Goal: Contribute content

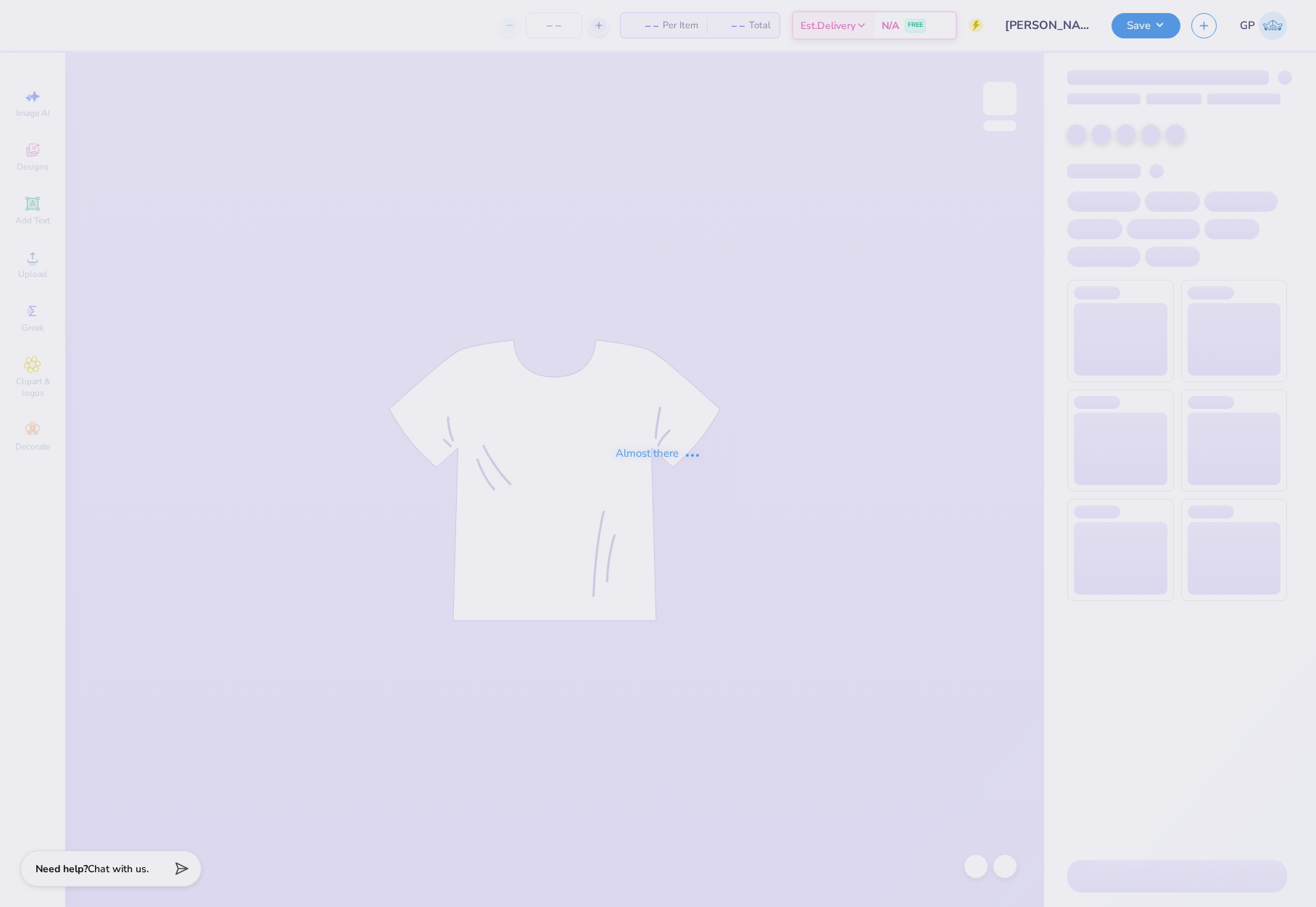
type input "24"
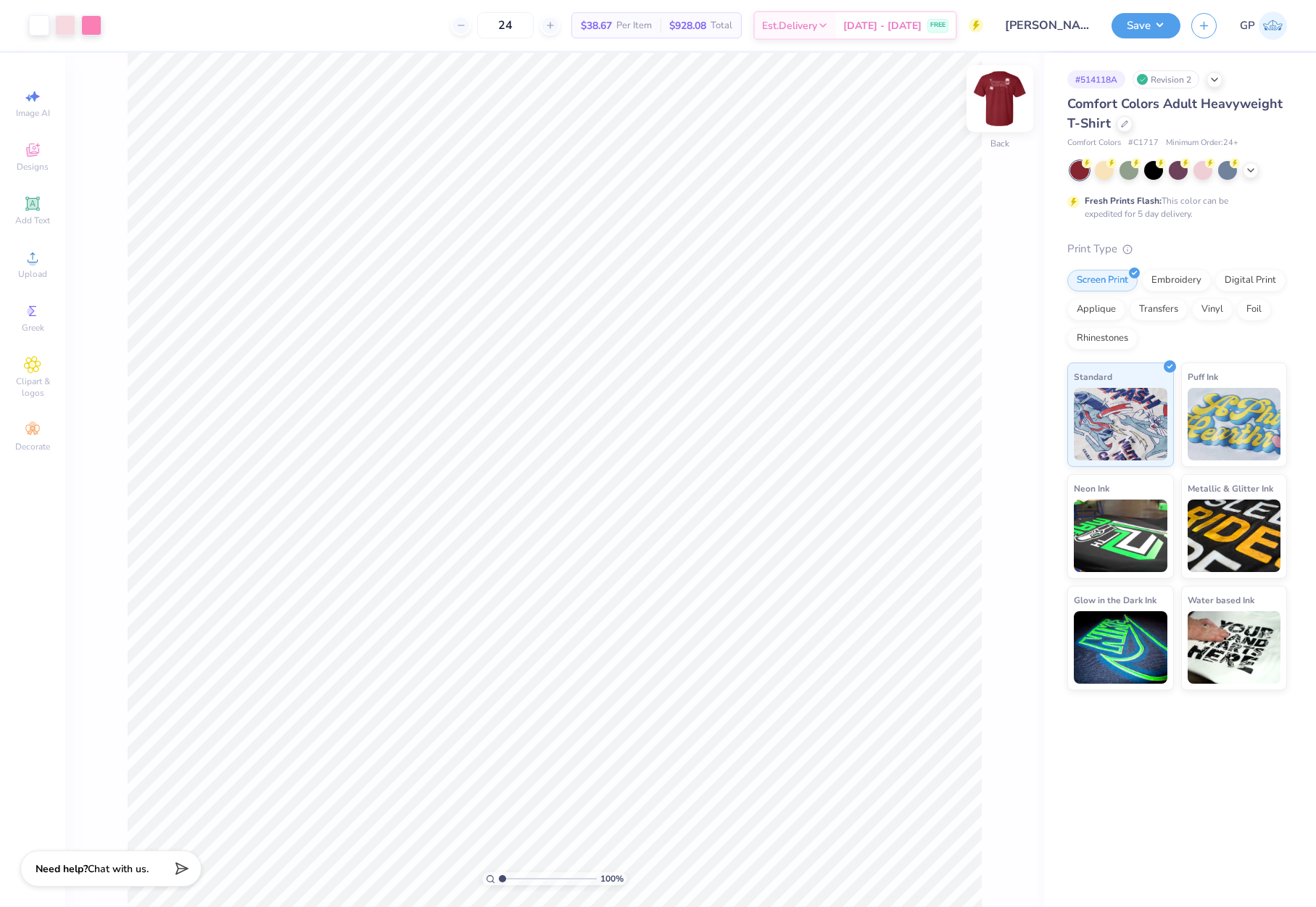
click at [995, 97] on img at bounding box center [1000, 99] width 58 height 58
click at [25, 261] on icon at bounding box center [32, 257] width 18 height 18
click at [44, 260] on div "Upload" at bounding box center [32, 265] width 51 height 43
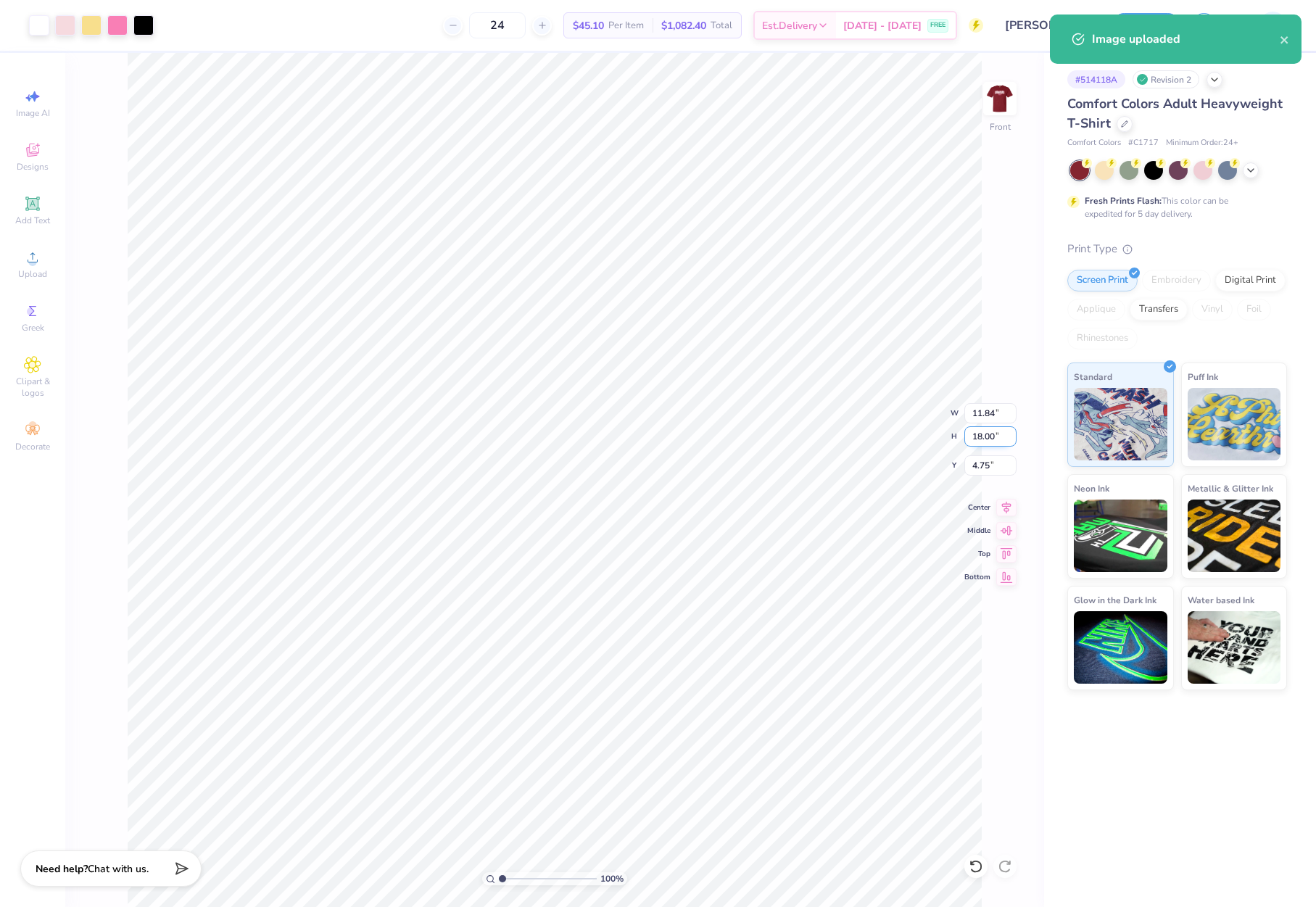
click at [985, 432] on input "18.00" at bounding box center [990, 436] width 52 height 20
type input "15"
type input "9.86"
type input "15.00"
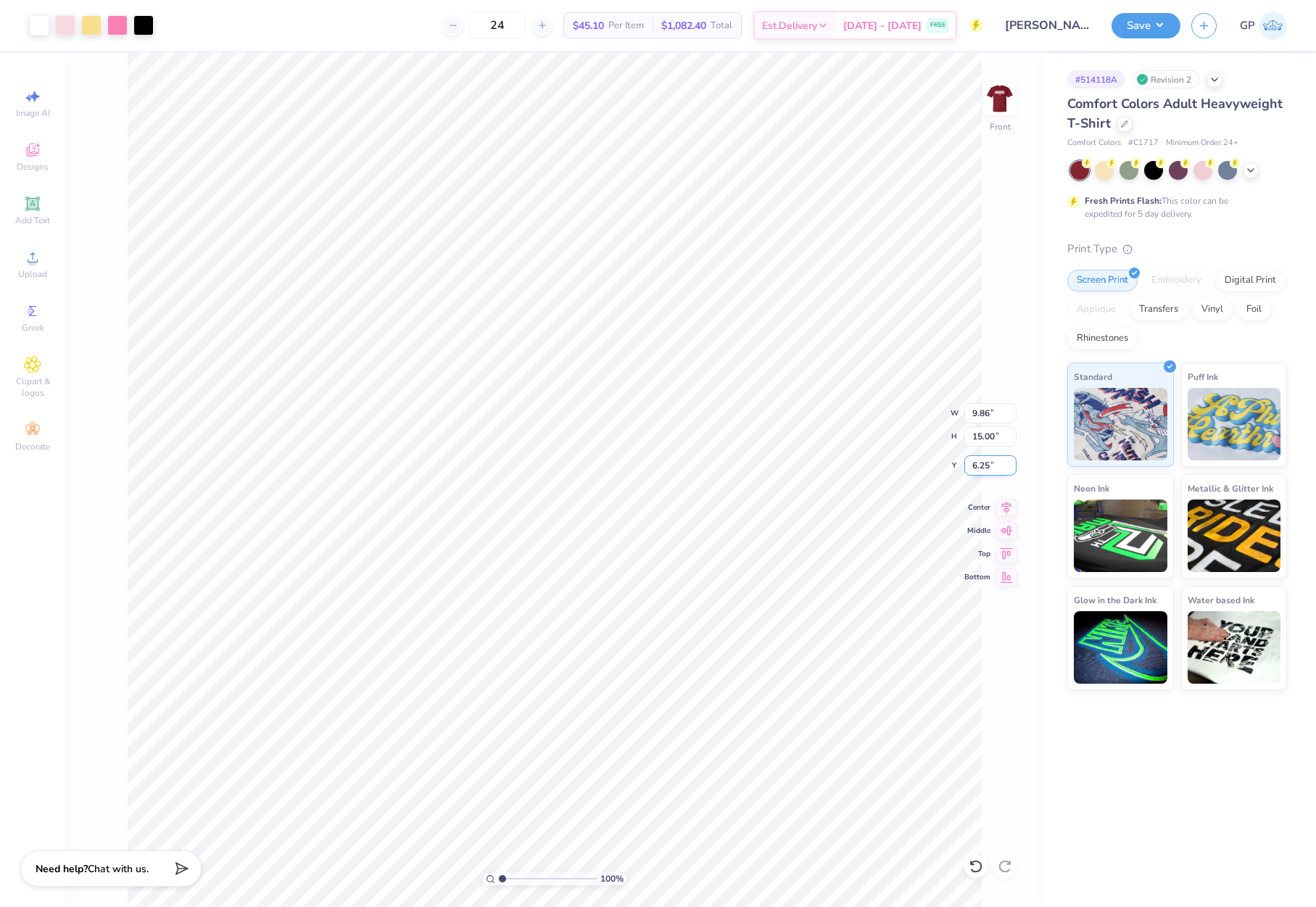
click at [990, 463] on input "6.25" at bounding box center [990, 465] width 52 height 20
type input "3.00"
click at [1125, 28] on button "Save" at bounding box center [1146, 23] width 69 height 25
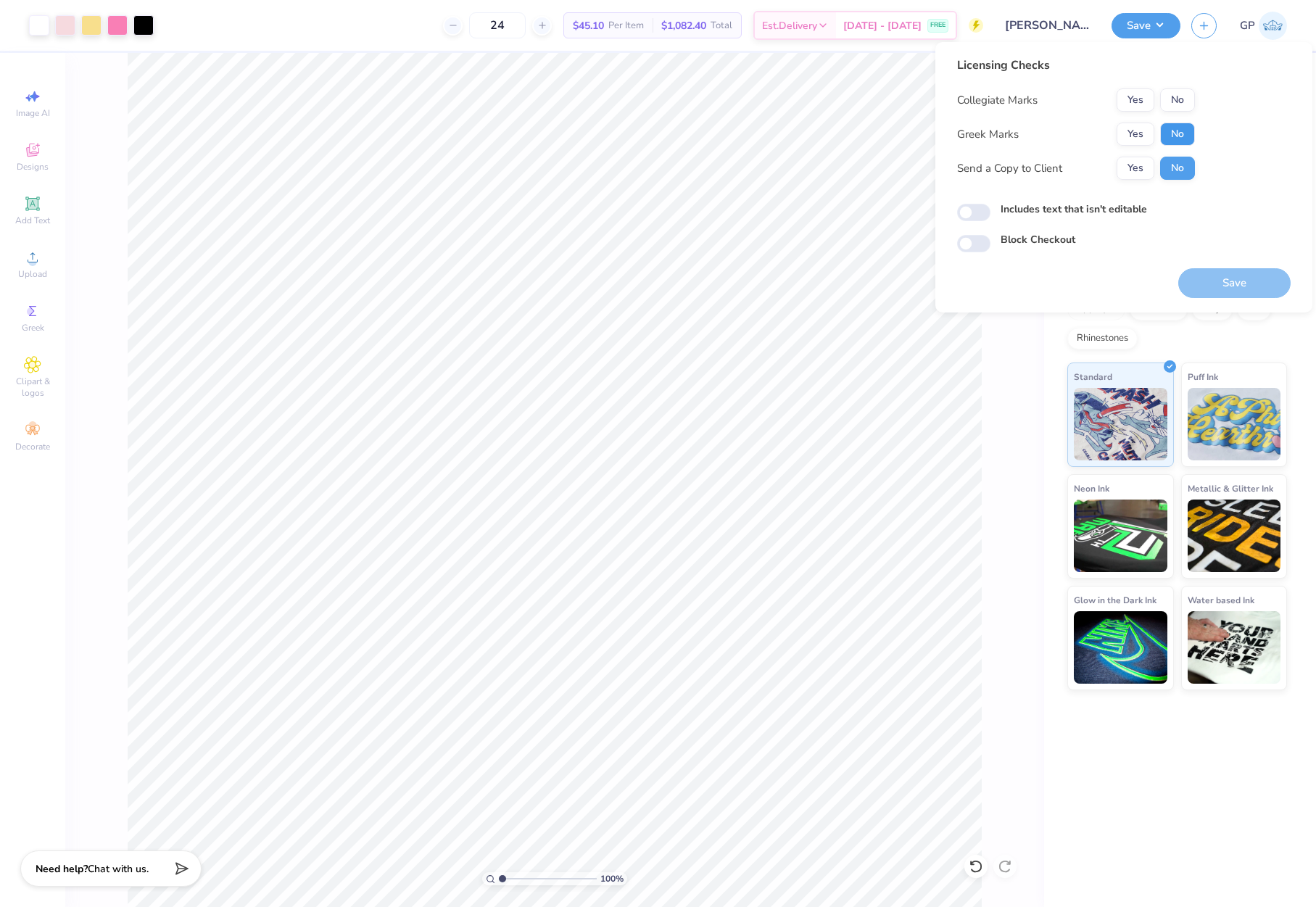
click at [1164, 130] on button "No" at bounding box center [1177, 134] width 35 height 23
click at [1134, 104] on button "Yes" at bounding box center [1135, 100] width 38 height 23
click at [983, 212] on input "Includes text that isn't editable" at bounding box center [973, 212] width 33 height 18
checkbox input "true"
click at [1202, 268] on button "Save" at bounding box center [1234, 283] width 113 height 30
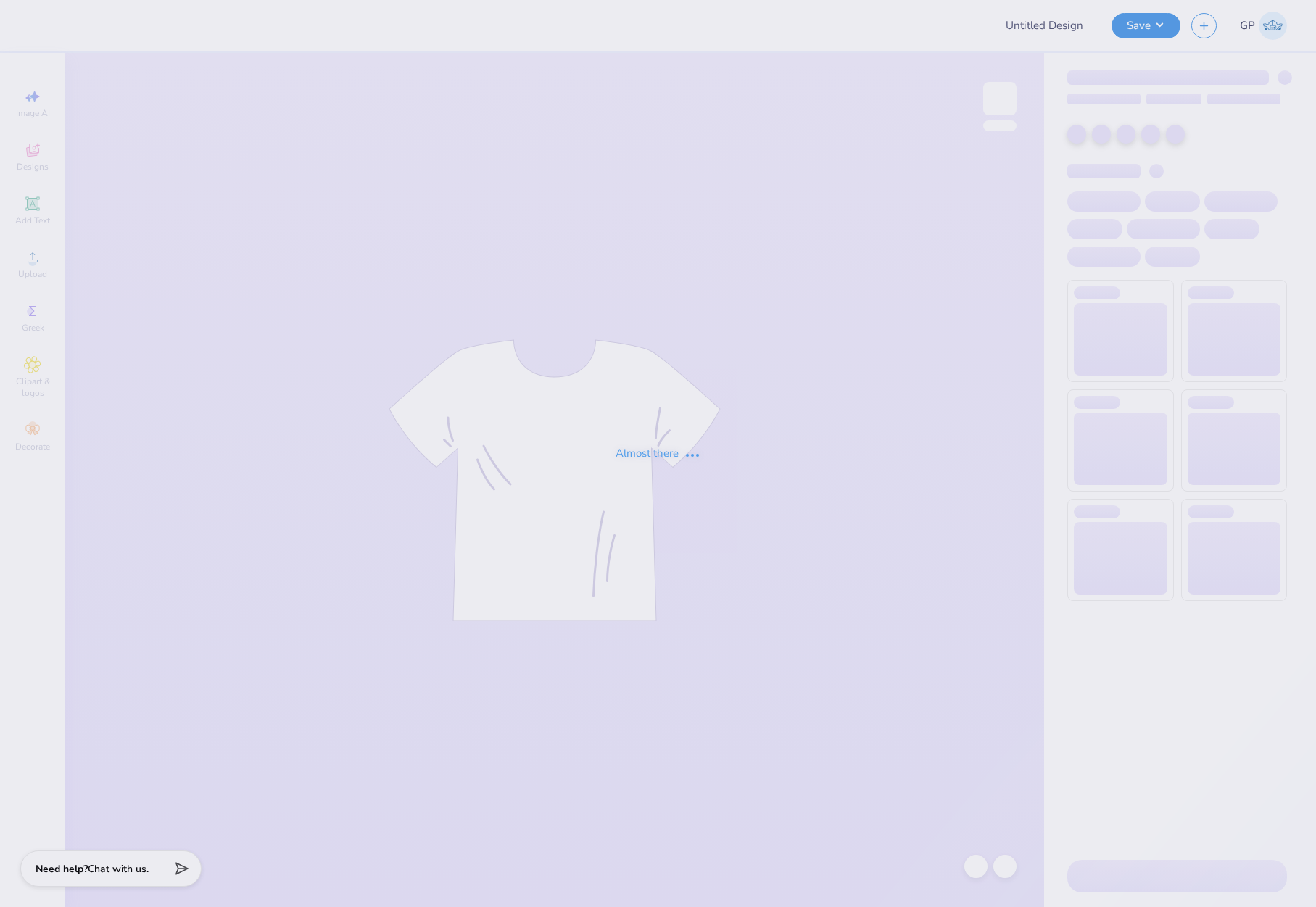
type input "kappa parents weekend"
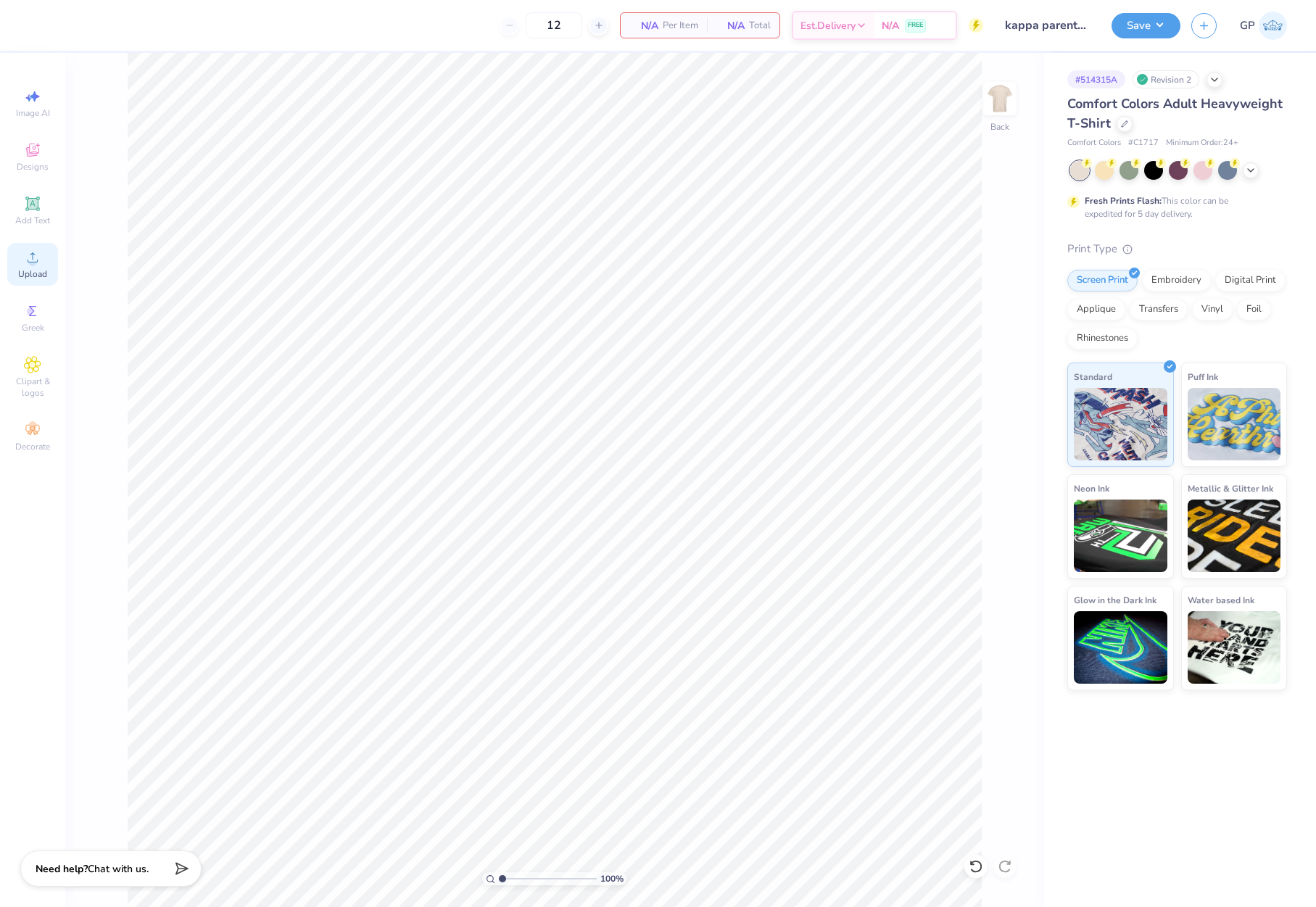
click at [41, 256] on div "Upload" at bounding box center [32, 265] width 51 height 43
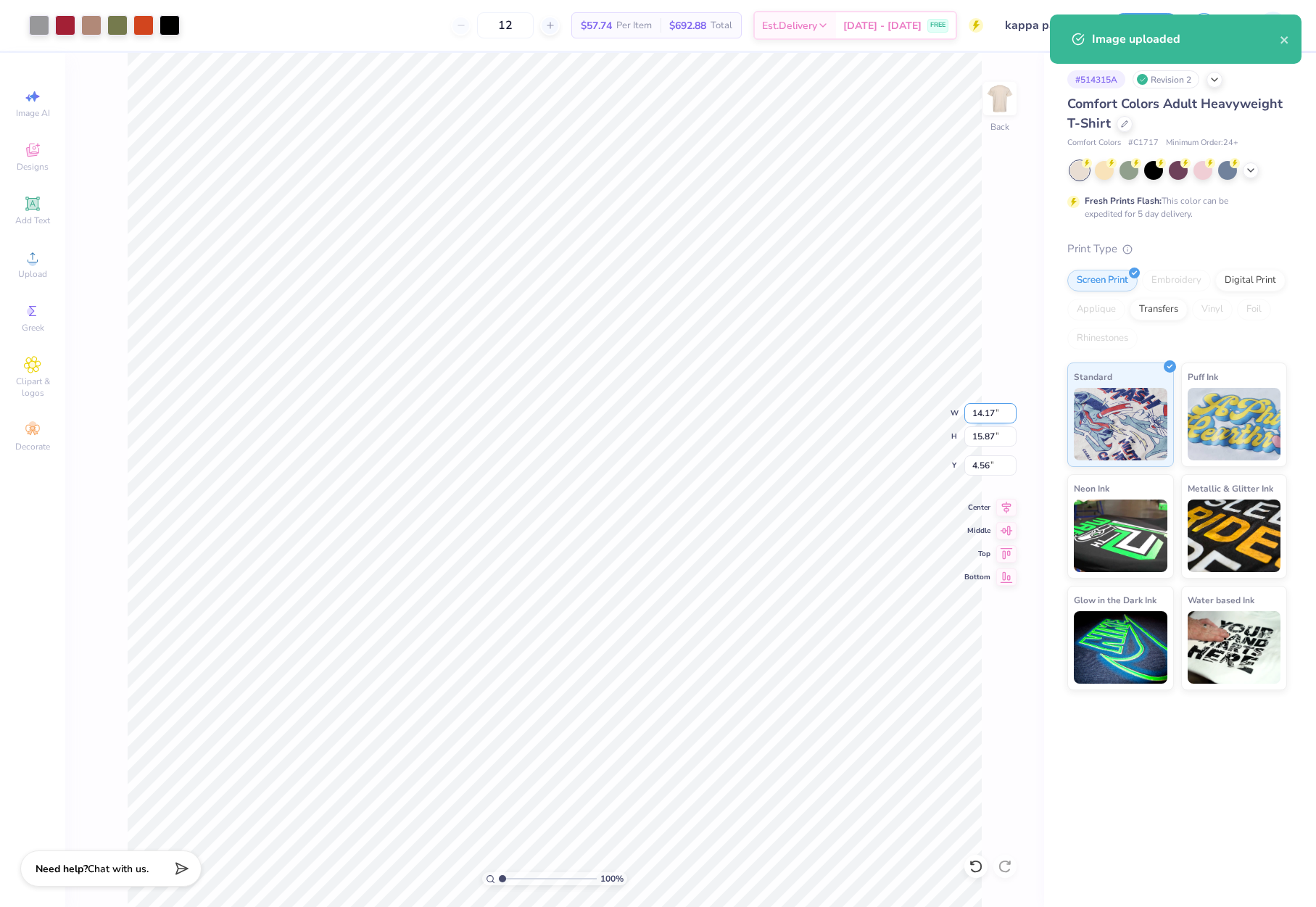
click at [984, 417] on input "14.17" at bounding box center [990, 413] width 52 height 20
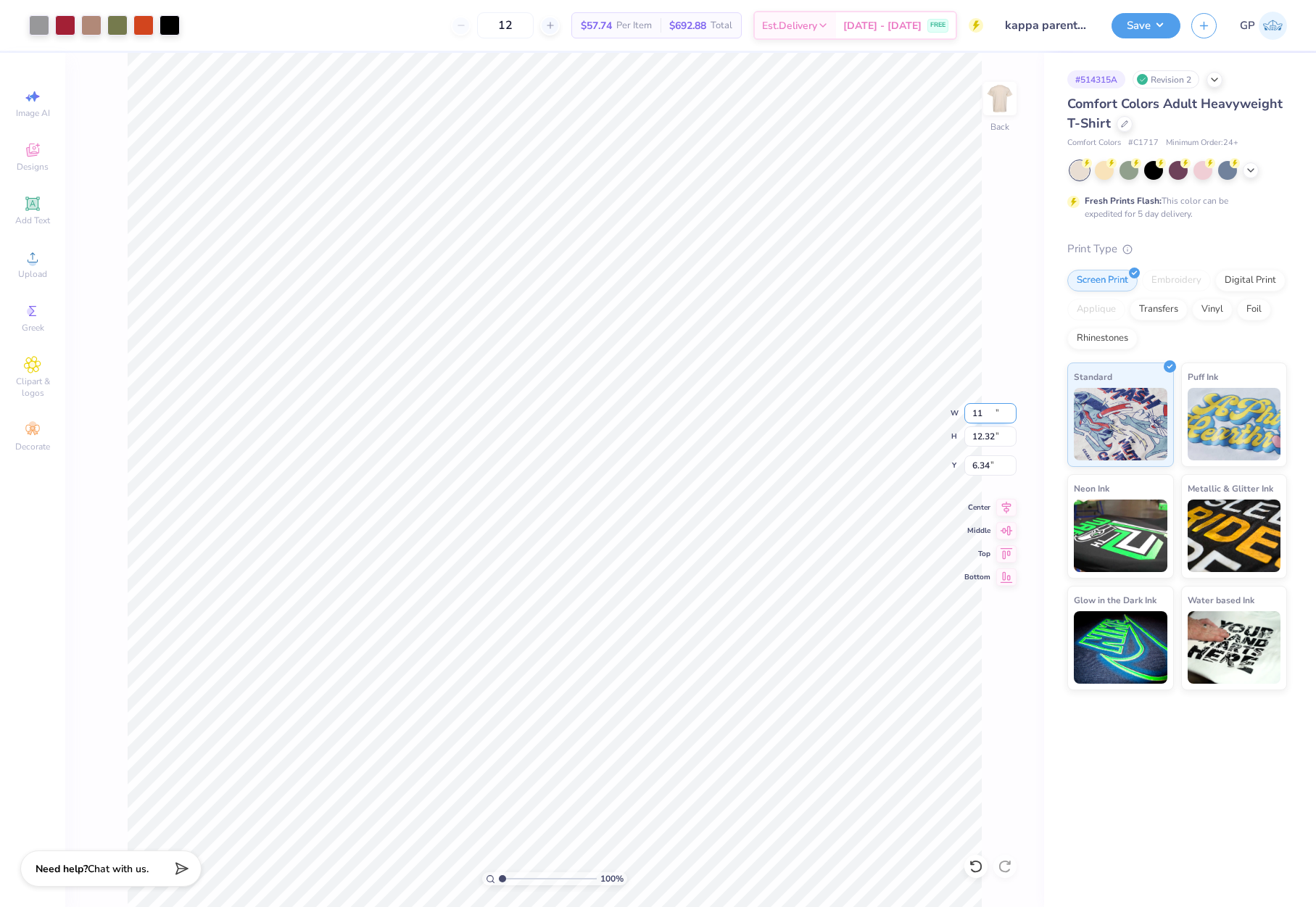
type input "11.00"
type input "12.32"
click at [984, 465] on input "6.34" at bounding box center [990, 465] width 52 height 20
type input "3.00"
click at [1140, 28] on button "Save" at bounding box center [1146, 23] width 69 height 25
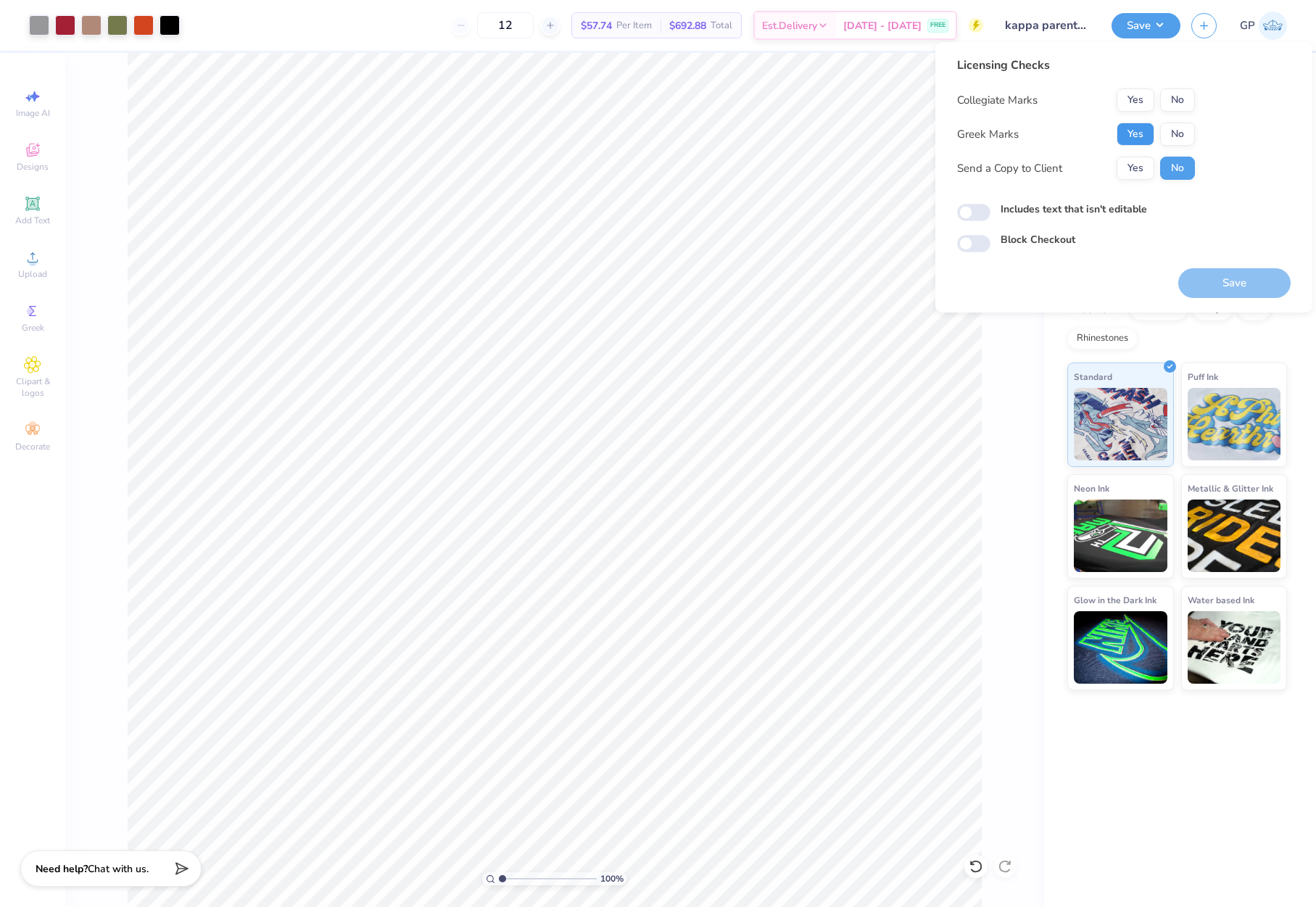
click at [1150, 132] on button "Yes" at bounding box center [1135, 134] width 38 height 23
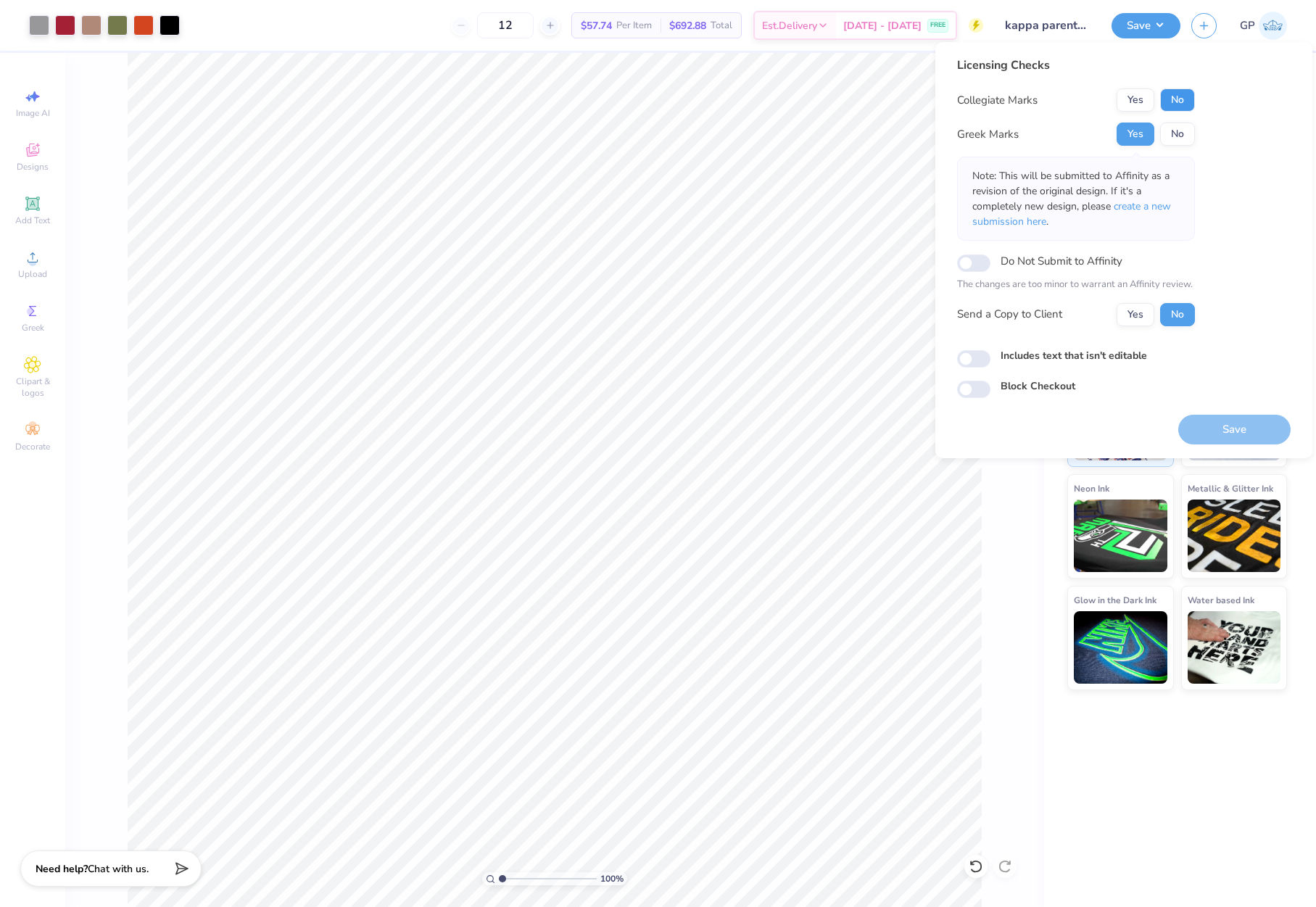
click at [1167, 107] on button "No" at bounding box center [1177, 100] width 35 height 23
click at [964, 356] on input "Includes text that isn't editable" at bounding box center [973, 359] width 33 height 18
checkbox input "true"
click at [1196, 435] on button "Save" at bounding box center [1234, 429] width 113 height 30
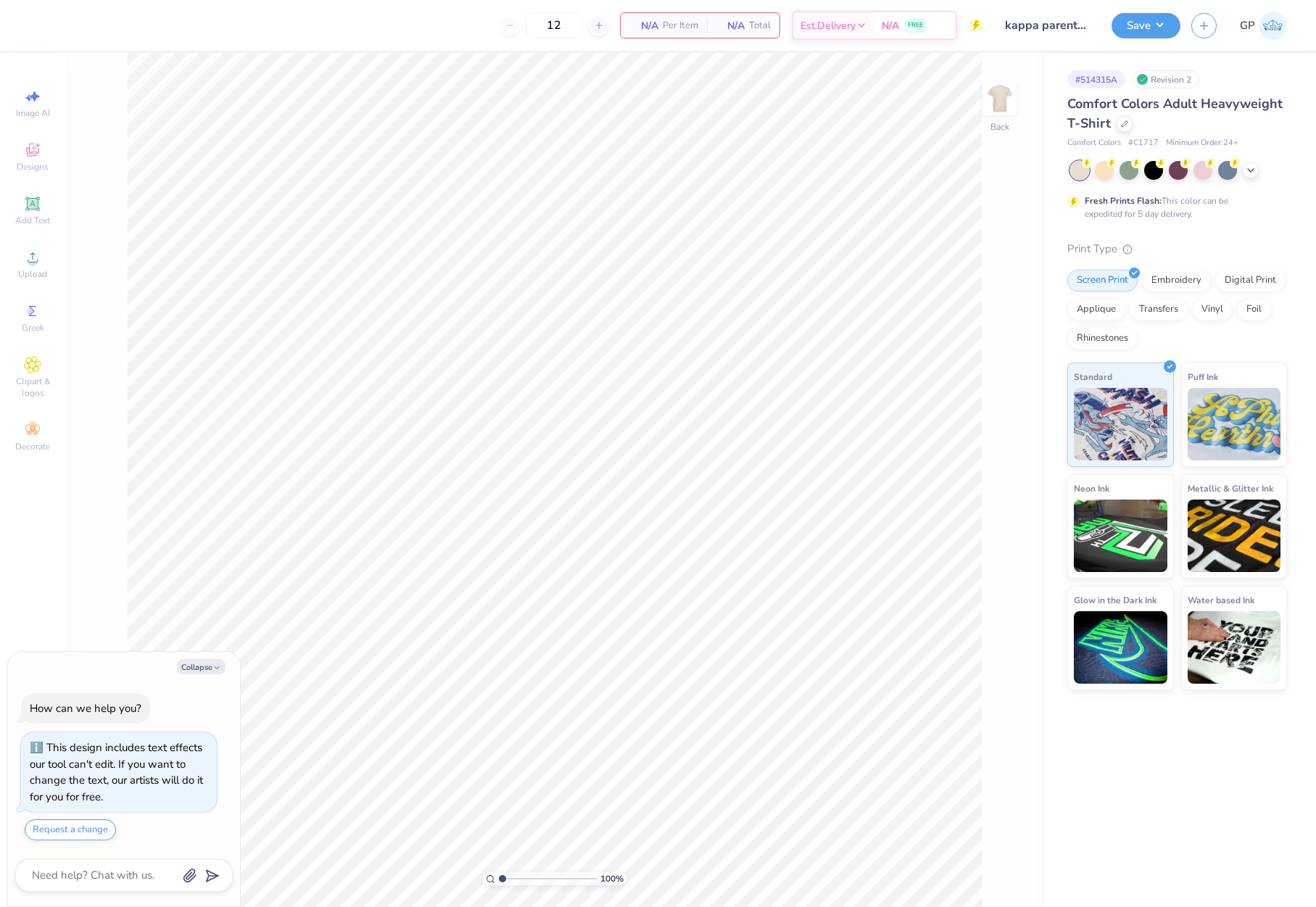
type textarea "x"
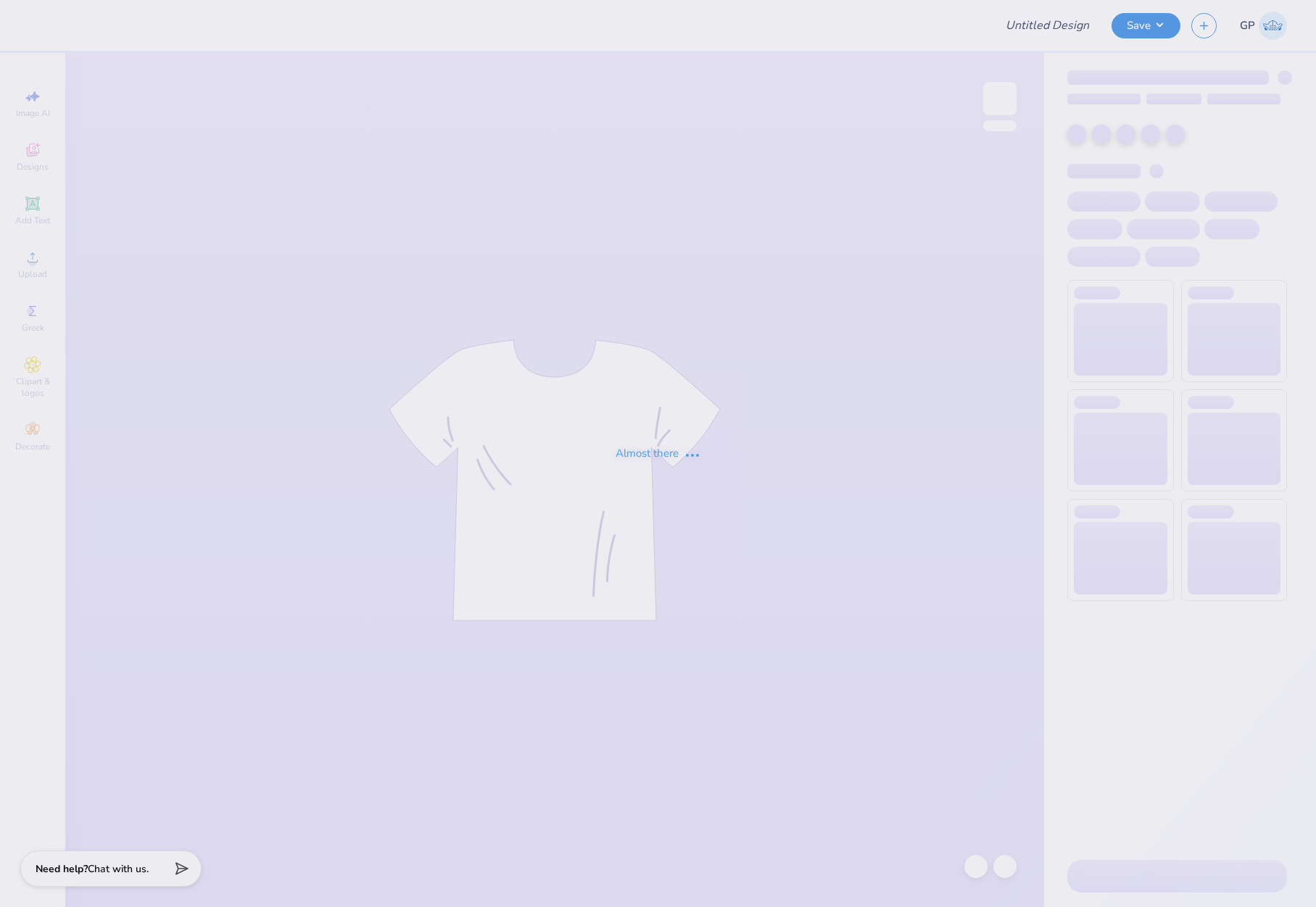
type input "kappa parents weekend"
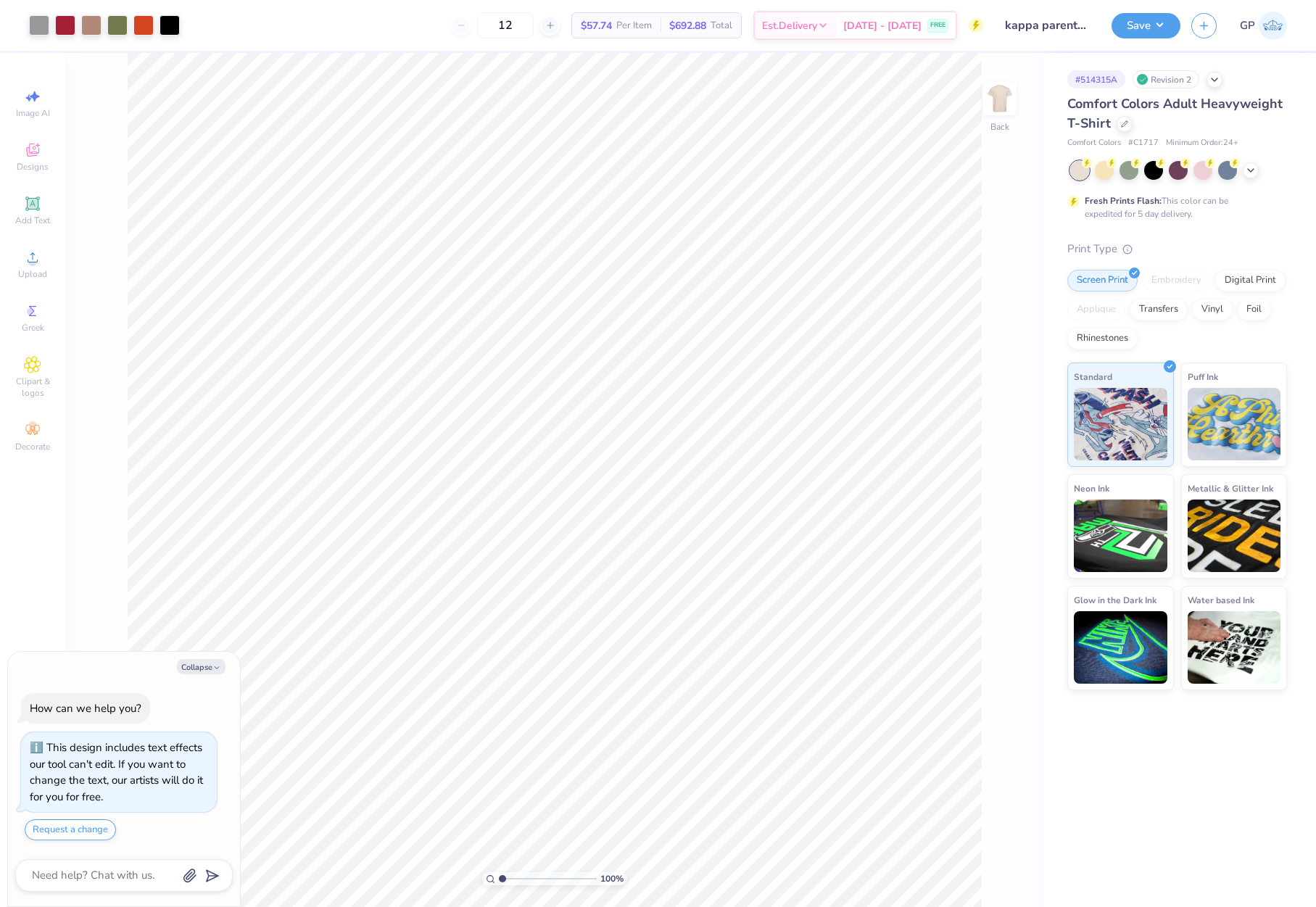
type textarea "x"
